Goal: Check status: Check status

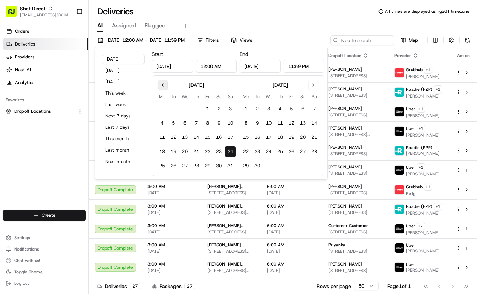
click at [164, 87] on button "Go to previous month" at bounding box center [163, 85] width 10 height 10
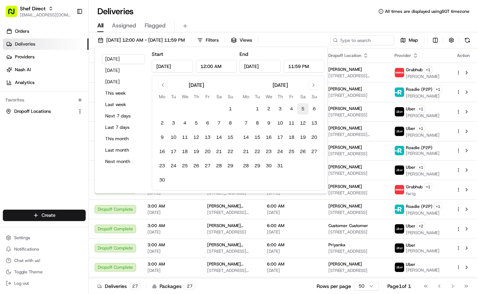
click at [304, 110] on button "5" at bounding box center [302, 108] width 11 height 11
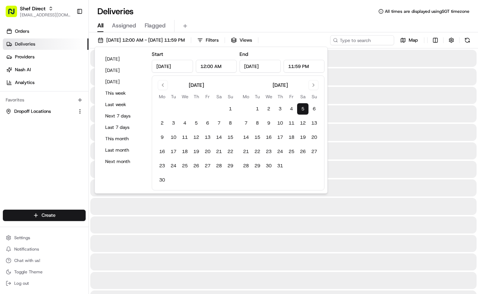
type input "[DATE]"
click at [320, 15] on div "Deliveries All times are displayed using SGT timezone" at bounding box center [283, 11] width 389 height 11
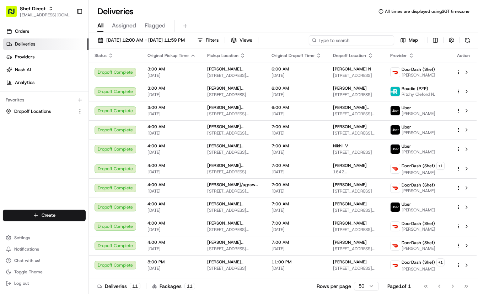
click at [349, 40] on input at bounding box center [351, 40] width 85 height 10
paste input "NRNhmPUHixY"
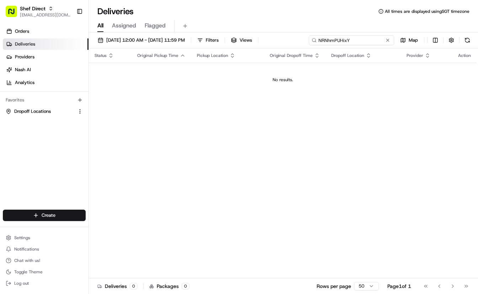
type input "NRNhmPUHixY"
